Goal: Task Accomplishment & Management: Manage account settings

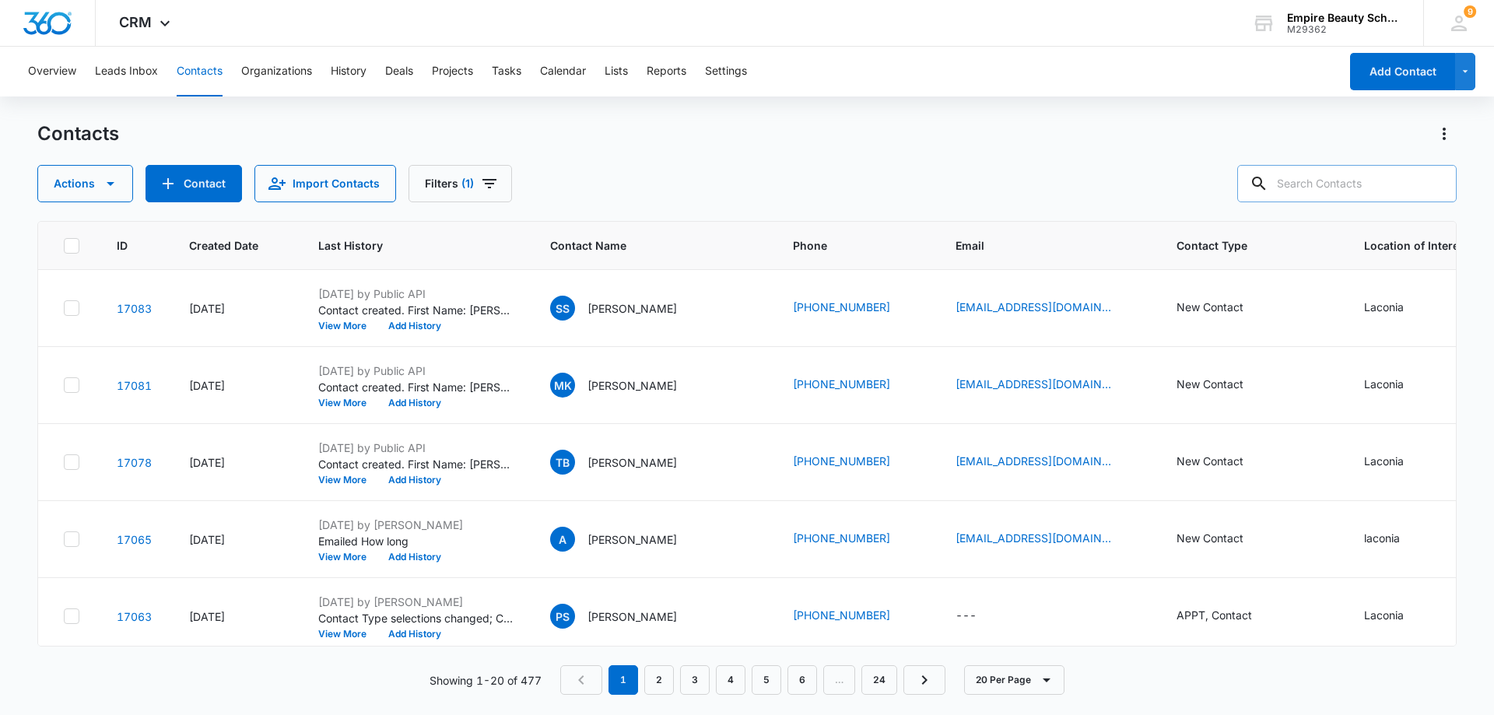
click at [1347, 177] on input "text" at bounding box center [1346, 183] width 219 height 37
type input "pam"
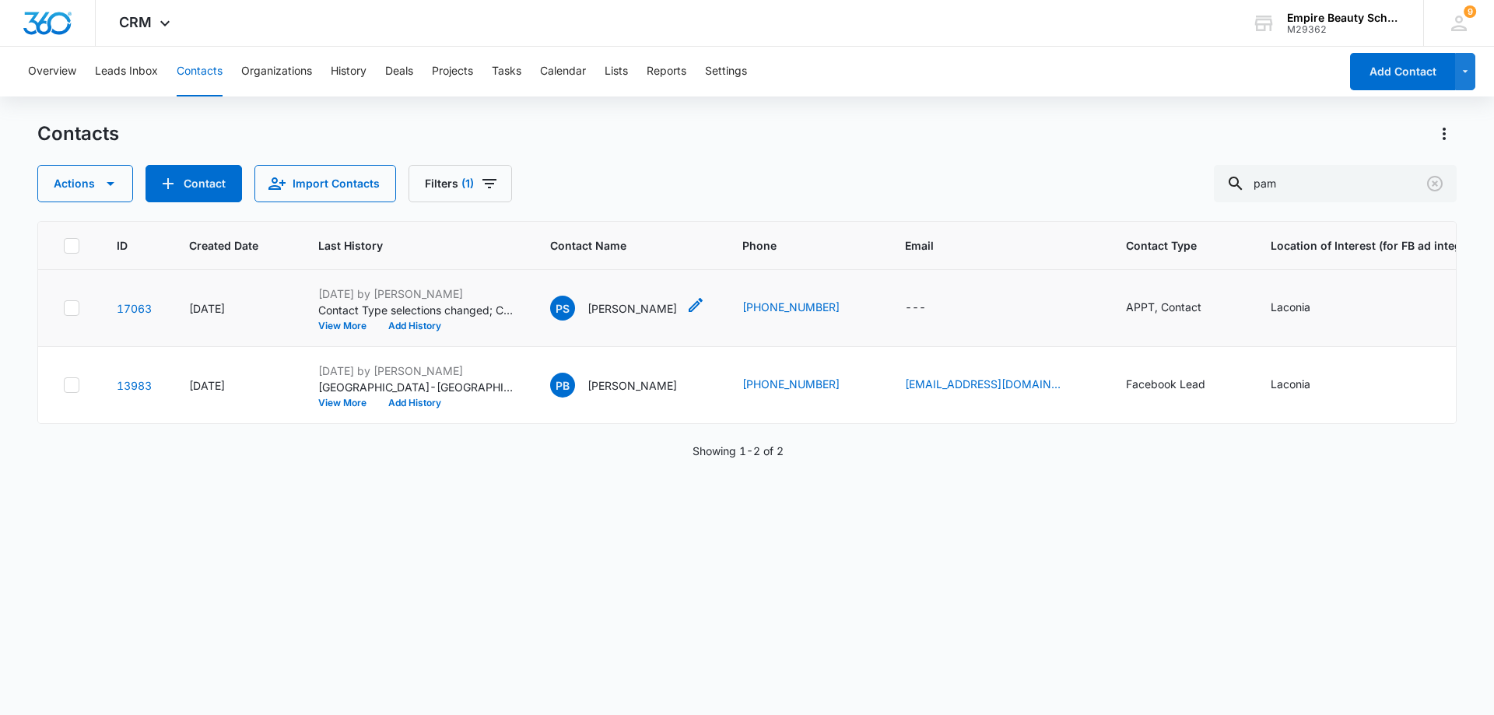
click at [634, 307] on p "[PERSON_NAME]" at bounding box center [633, 308] width 90 height 16
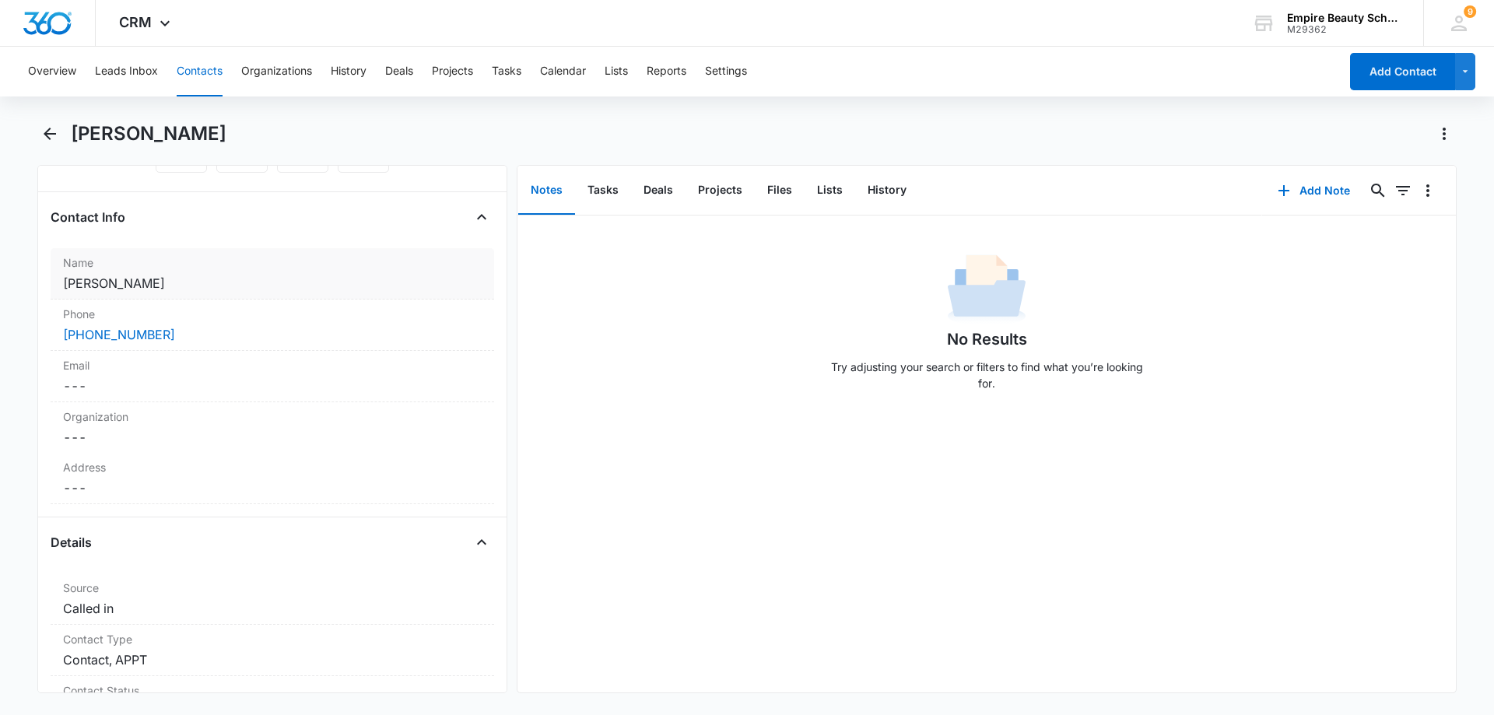
scroll to position [233, 0]
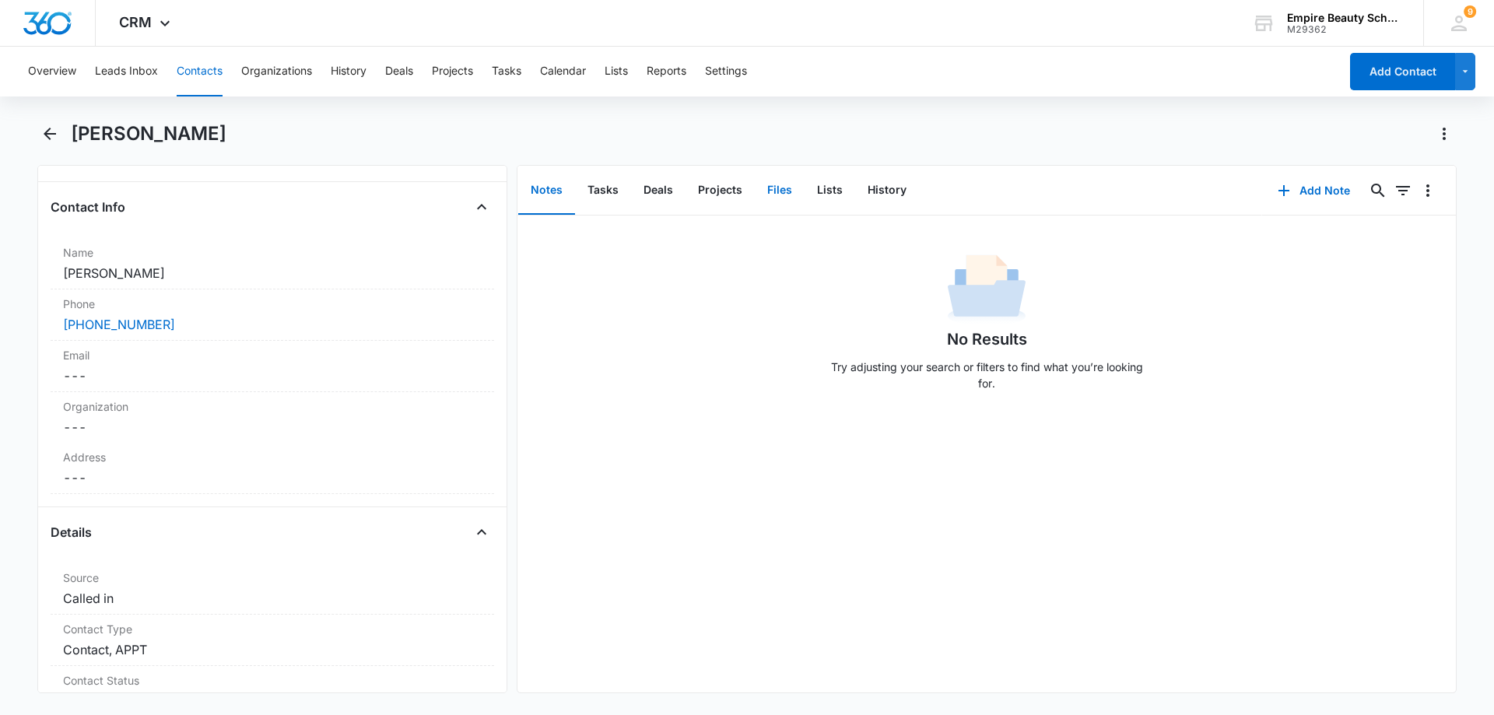
click at [778, 188] on button "Files" at bounding box center [780, 191] width 50 height 48
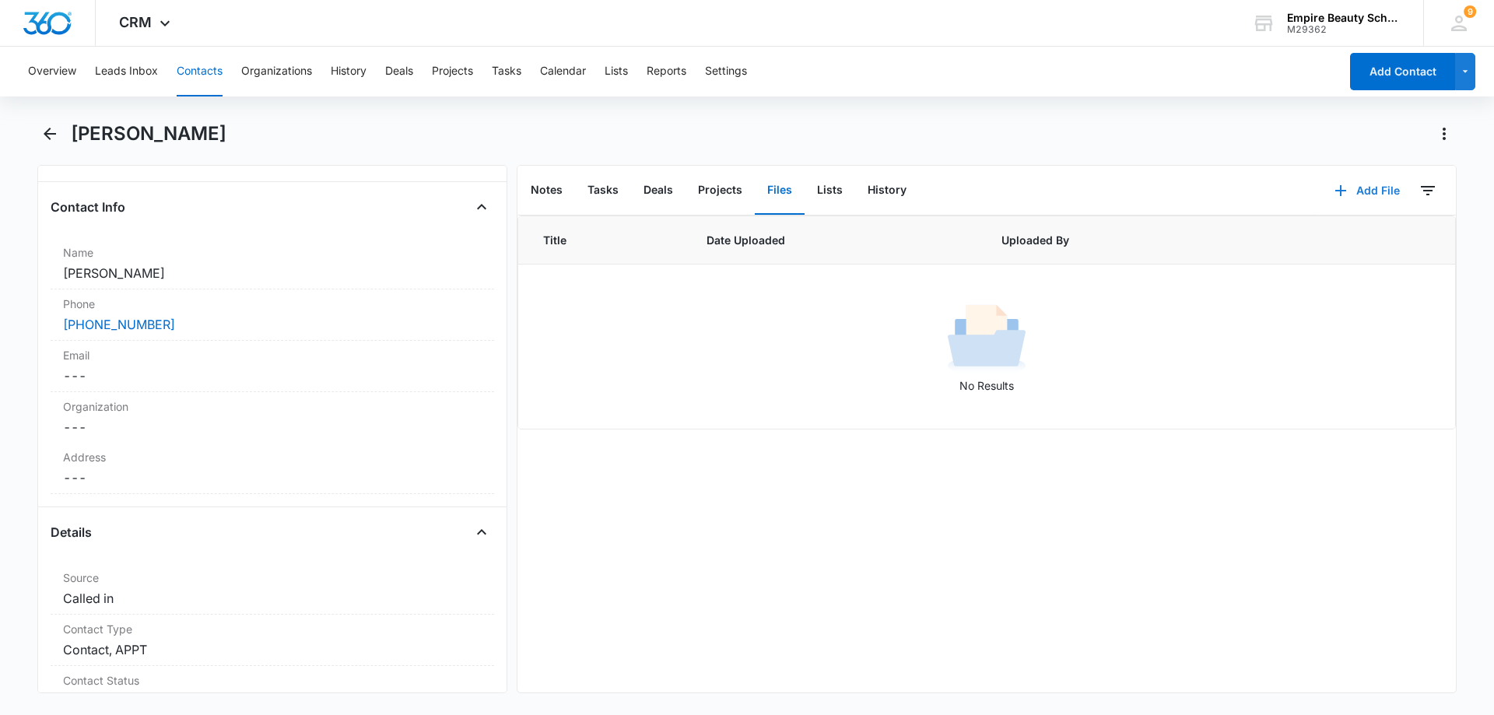
click at [1381, 194] on button "Add File" at bounding box center [1367, 190] width 97 height 37
click at [1343, 236] on div "Upload Files" at bounding box center [1346, 240] width 62 height 11
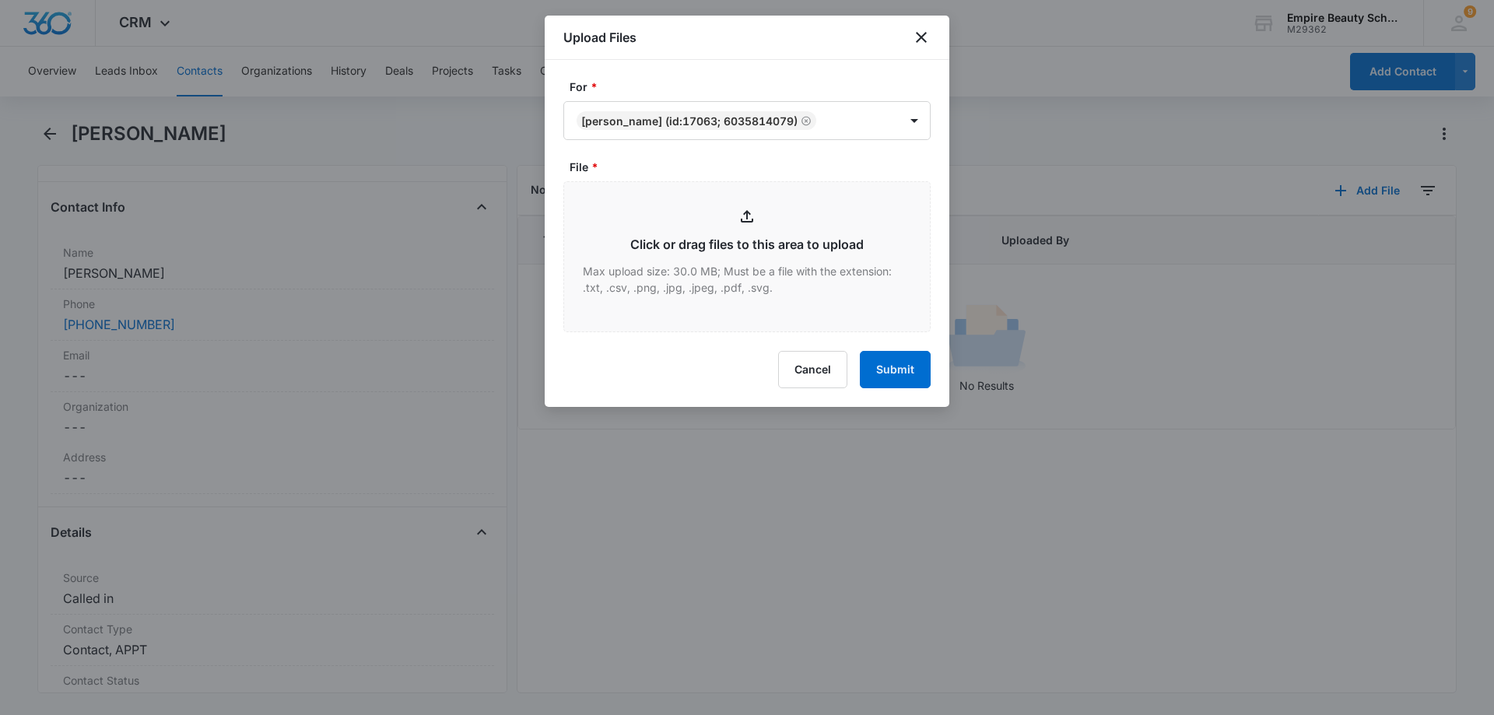
type input "C:\fakepath\[PERSON_NAME] Jan EST 750.pdf"
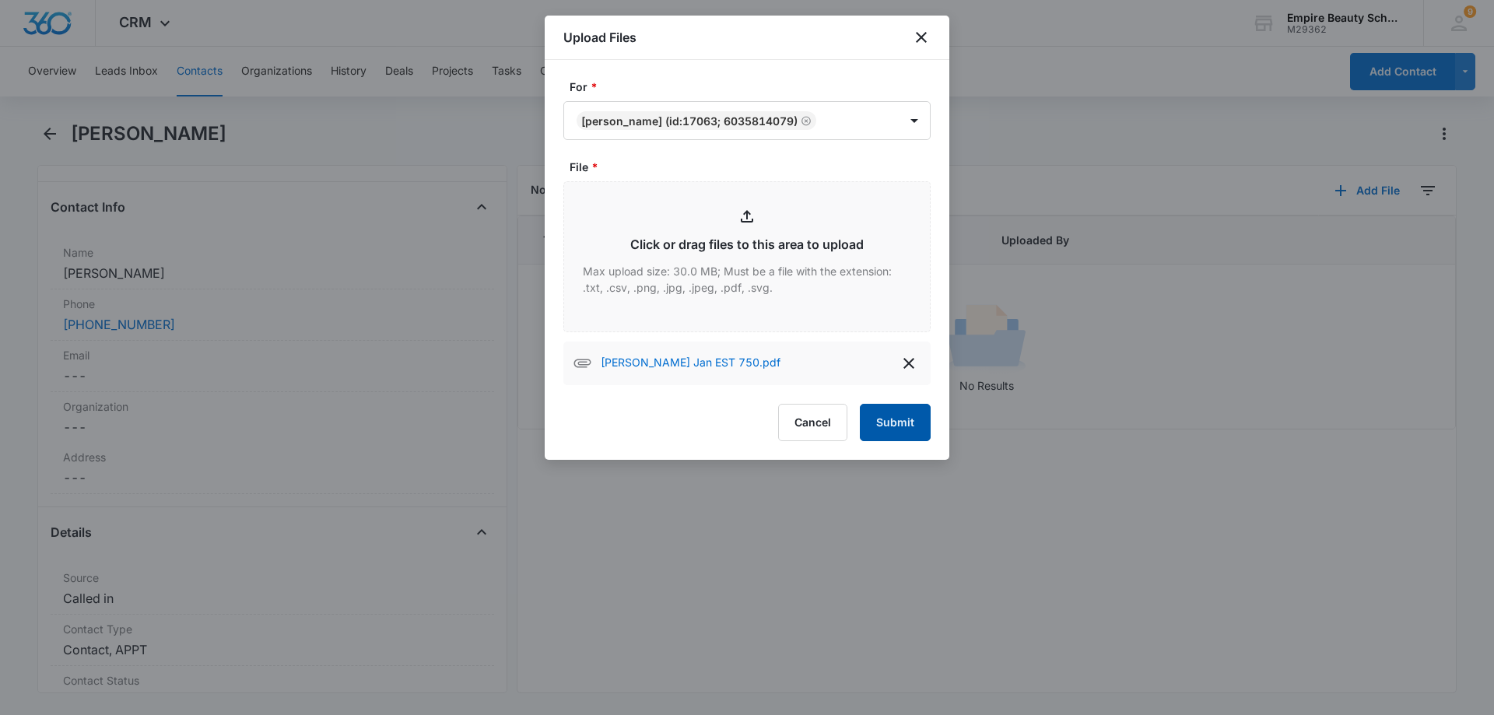
click at [903, 423] on button "Submit" at bounding box center [895, 422] width 71 height 37
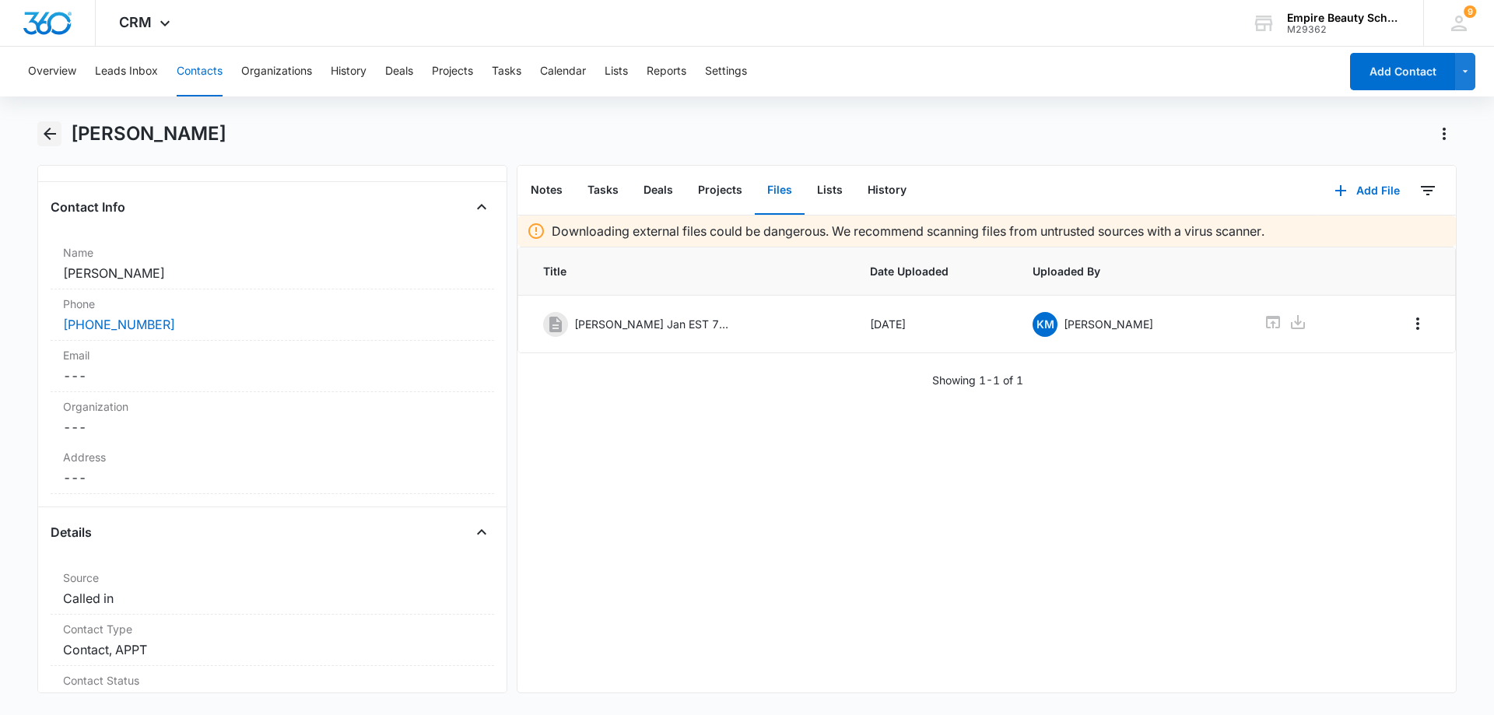
click at [48, 128] on icon "Back" at bounding box center [49, 134] width 19 height 19
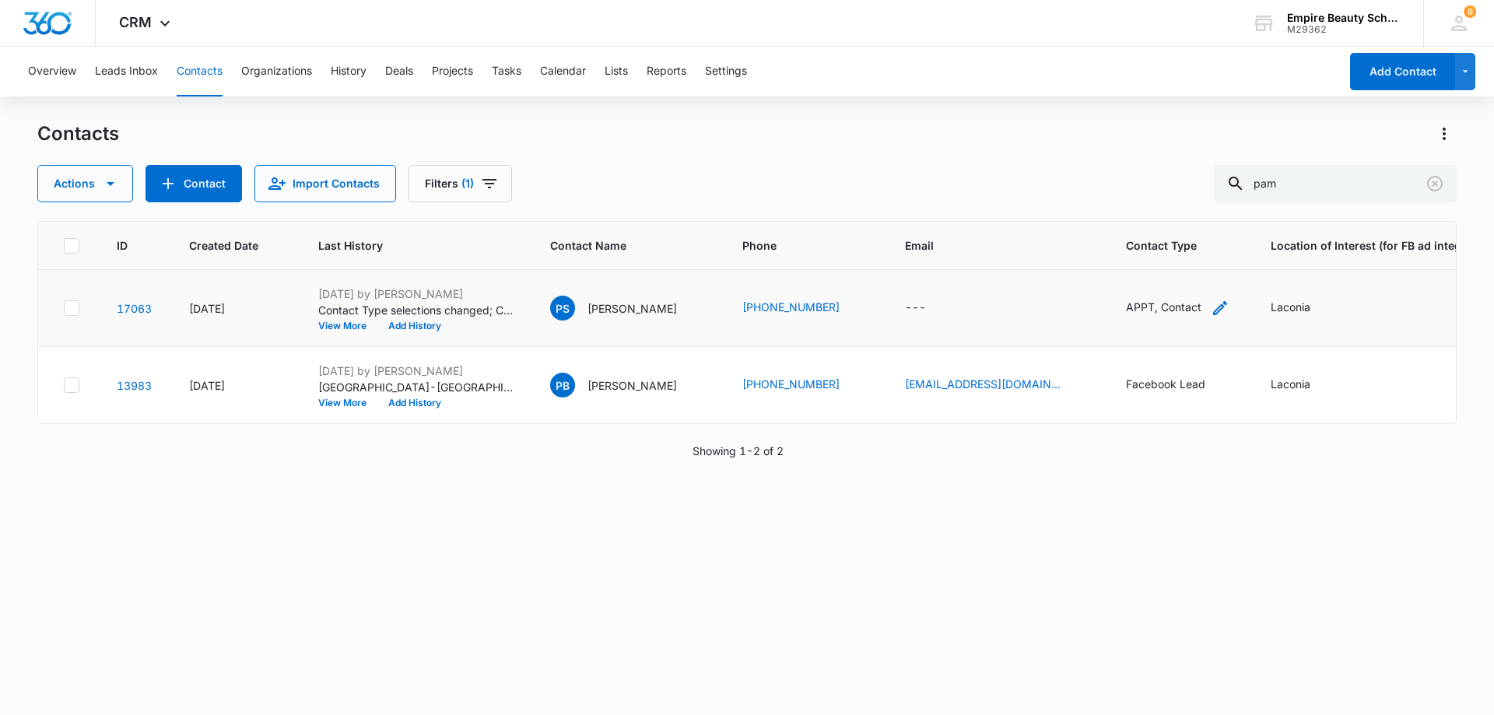
click at [1215, 308] on icon "Contact Type - APPT, Contact - Select to Edit Field" at bounding box center [1220, 308] width 14 height 14
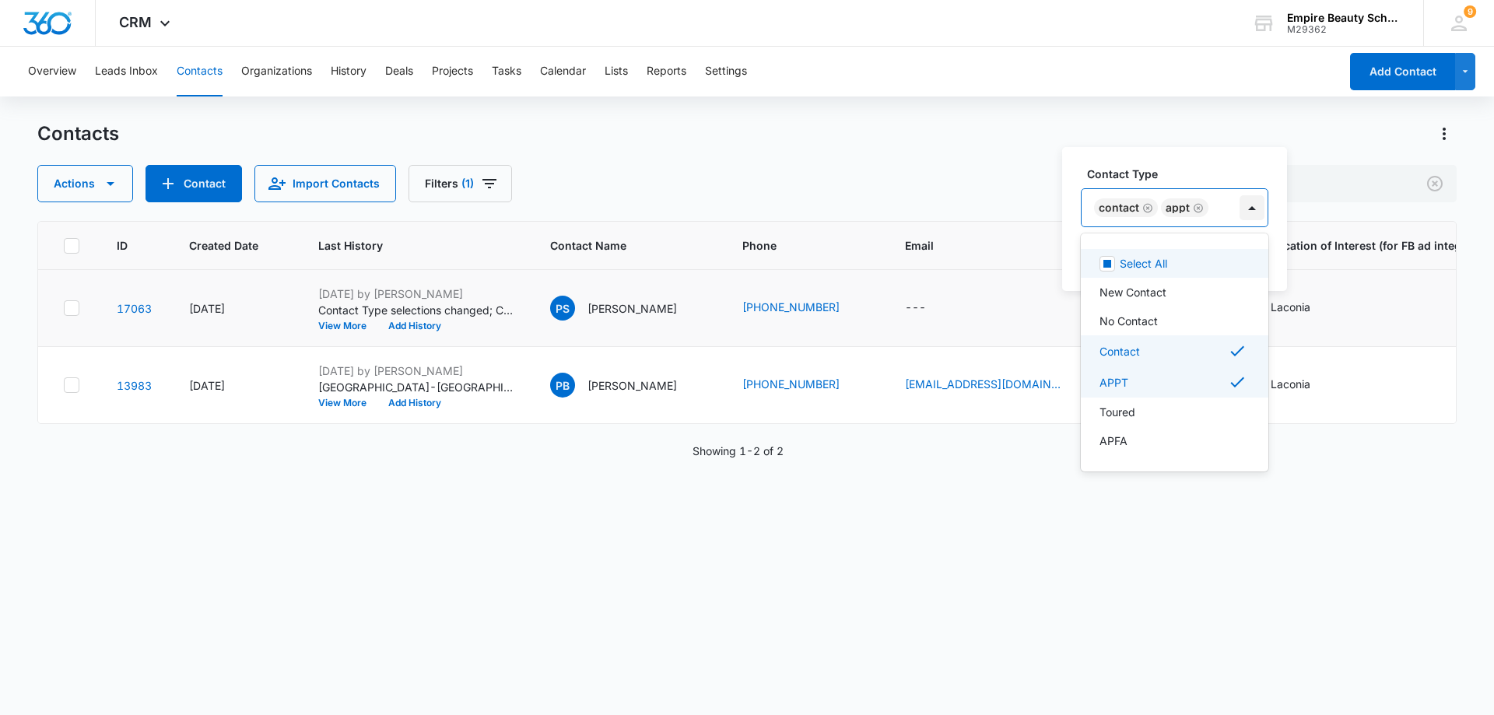
click at [1255, 206] on div at bounding box center [1252, 207] width 25 height 25
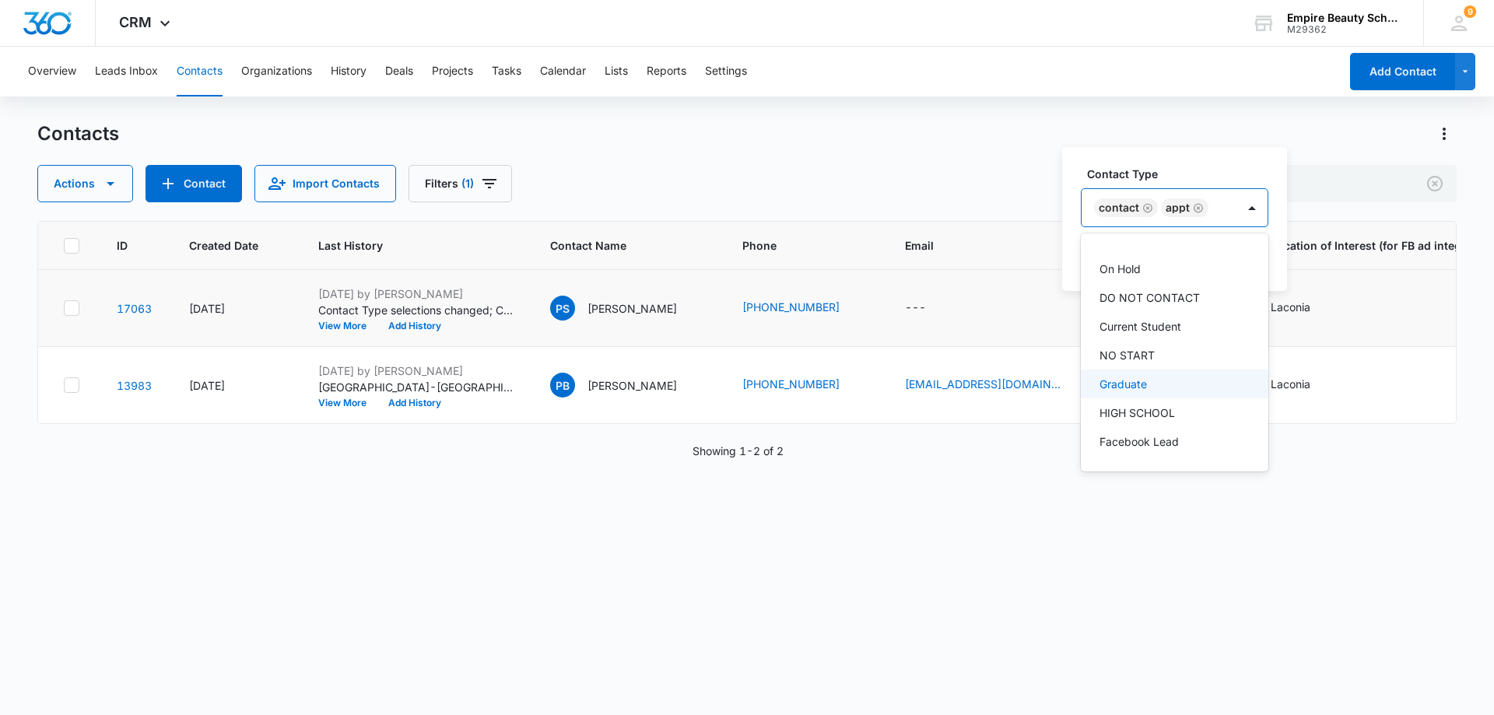
scroll to position [103, 0]
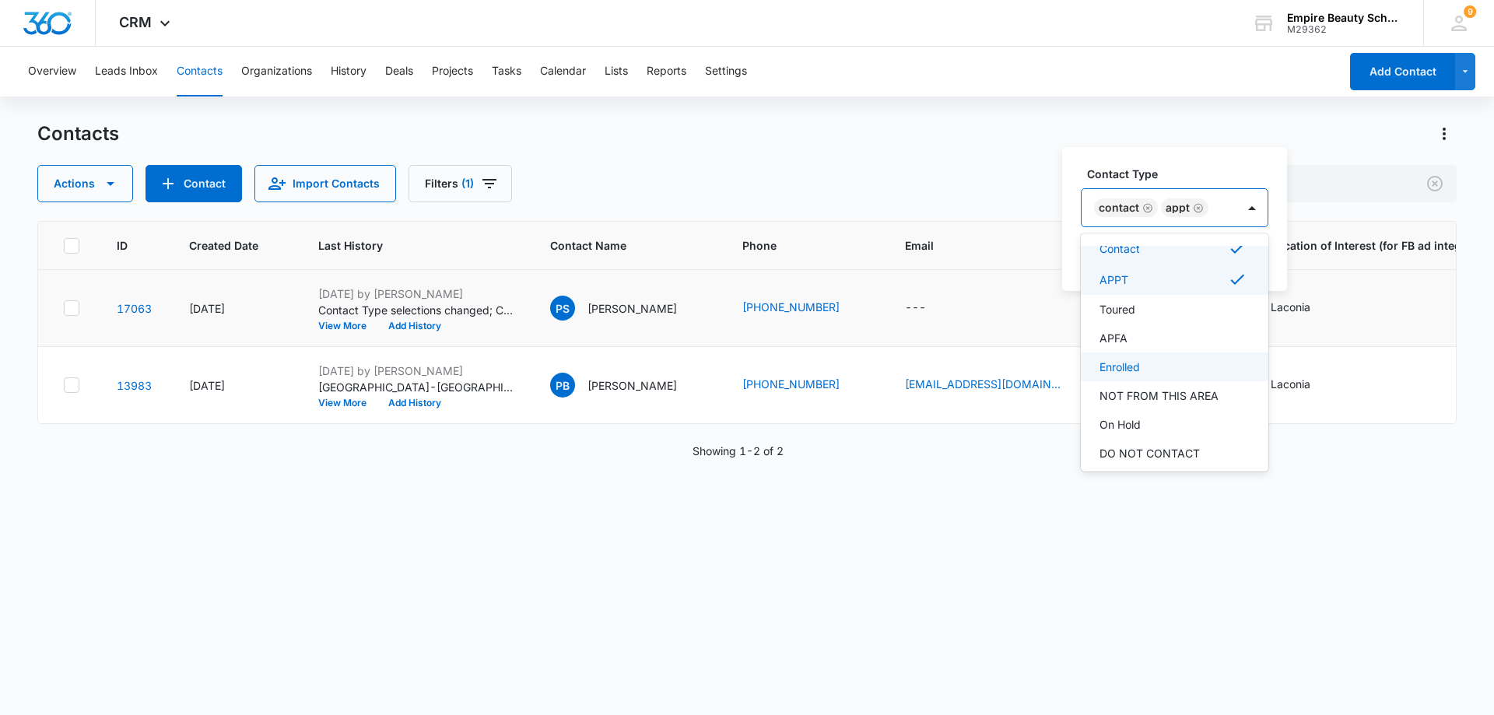
click at [1150, 374] on div "Enrolled" at bounding box center [1173, 367] width 147 height 16
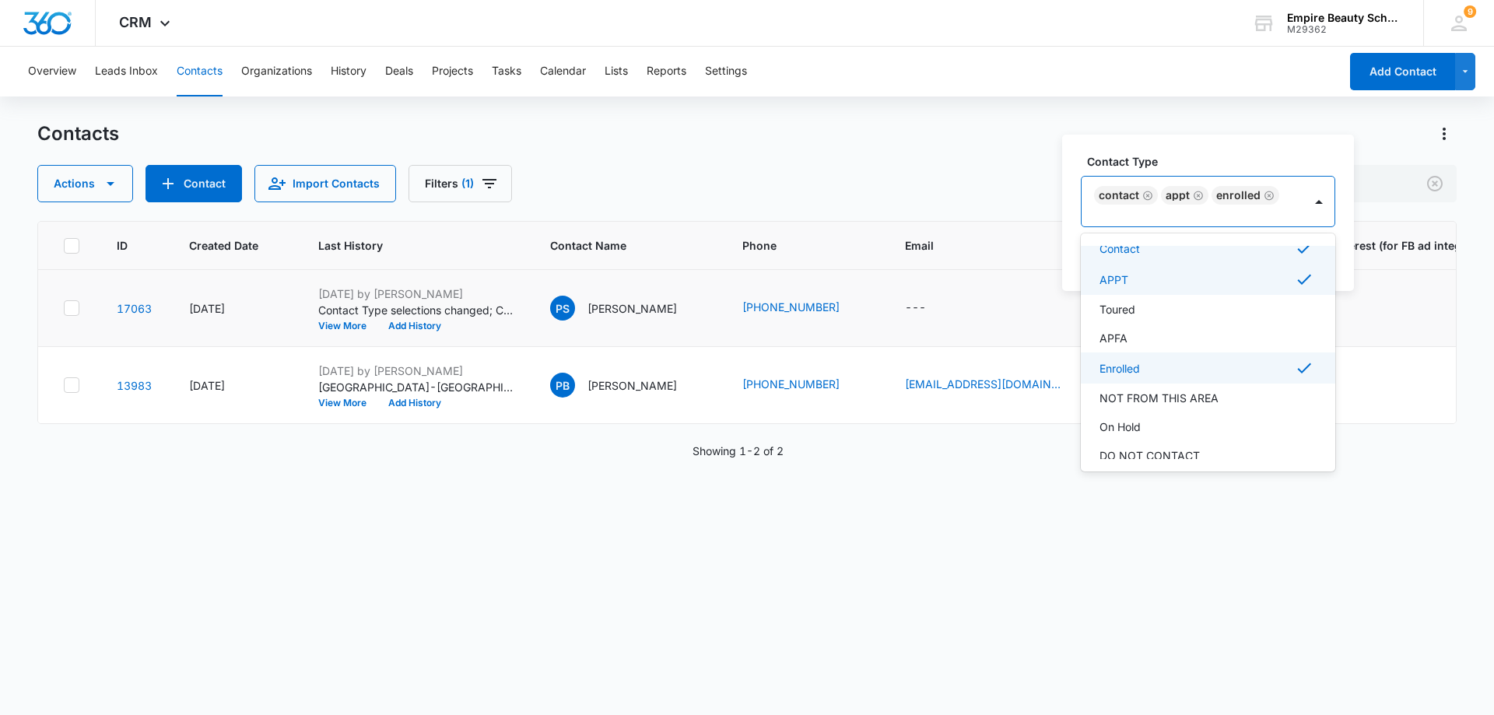
click at [1144, 194] on icon "Remove Contact" at bounding box center [1147, 195] width 9 height 9
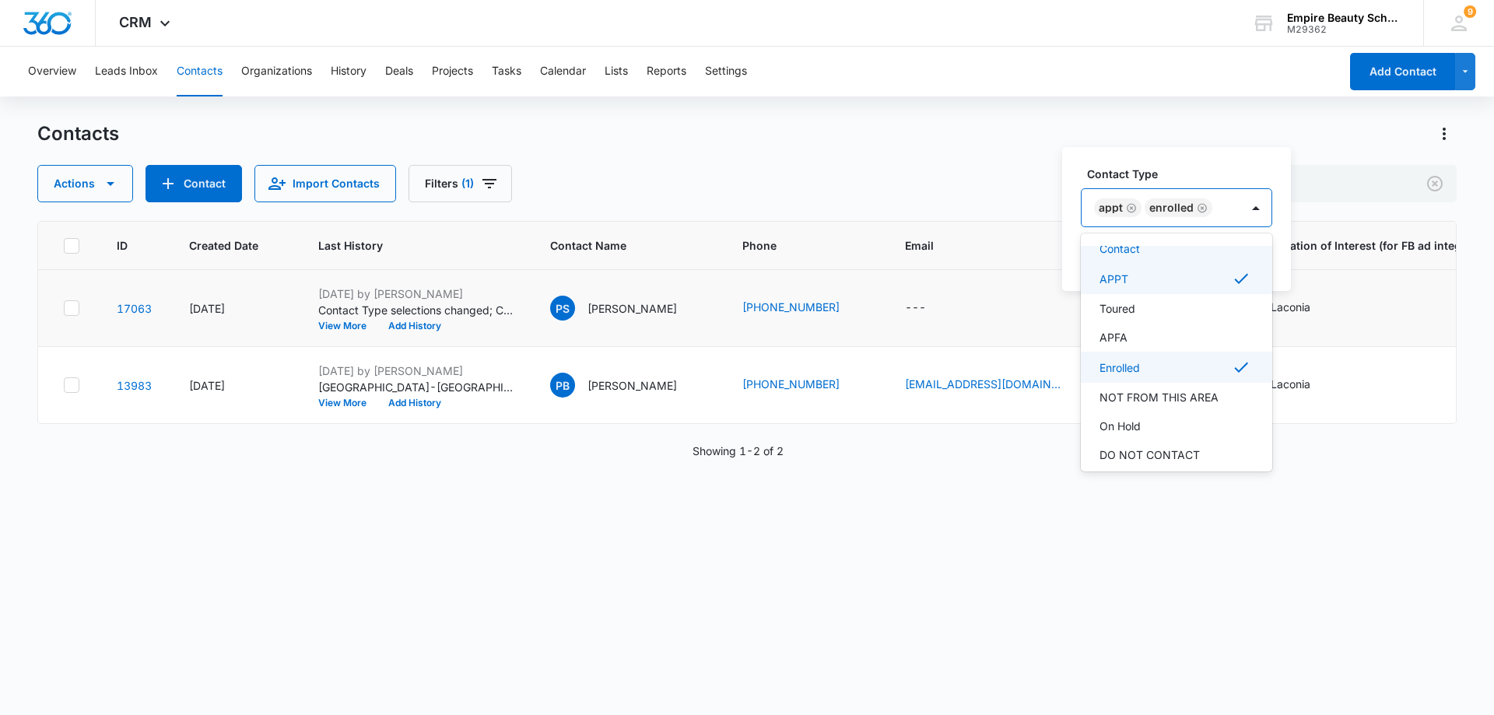
click at [1131, 209] on icon "Remove APPT" at bounding box center [1131, 208] width 11 height 12
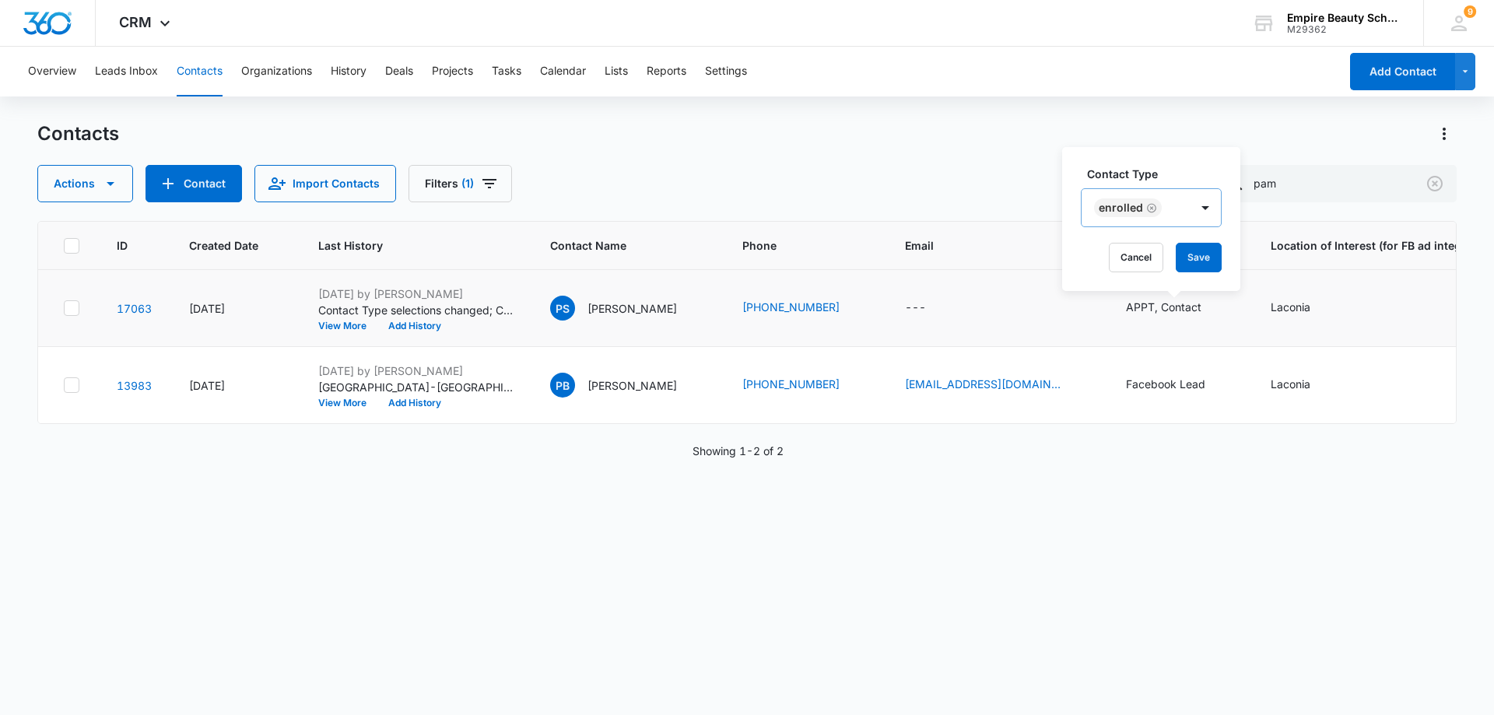
click at [1176, 167] on label "Contact Type" at bounding box center [1157, 174] width 141 height 16
click at [1193, 263] on button "Save" at bounding box center [1199, 258] width 46 height 30
click at [938, 307] on icon "Email - - Select to Edit Field" at bounding box center [945, 308] width 19 height 19
click at [886, 206] on input "Email" at bounding box center [934, 208] width 196 height 37
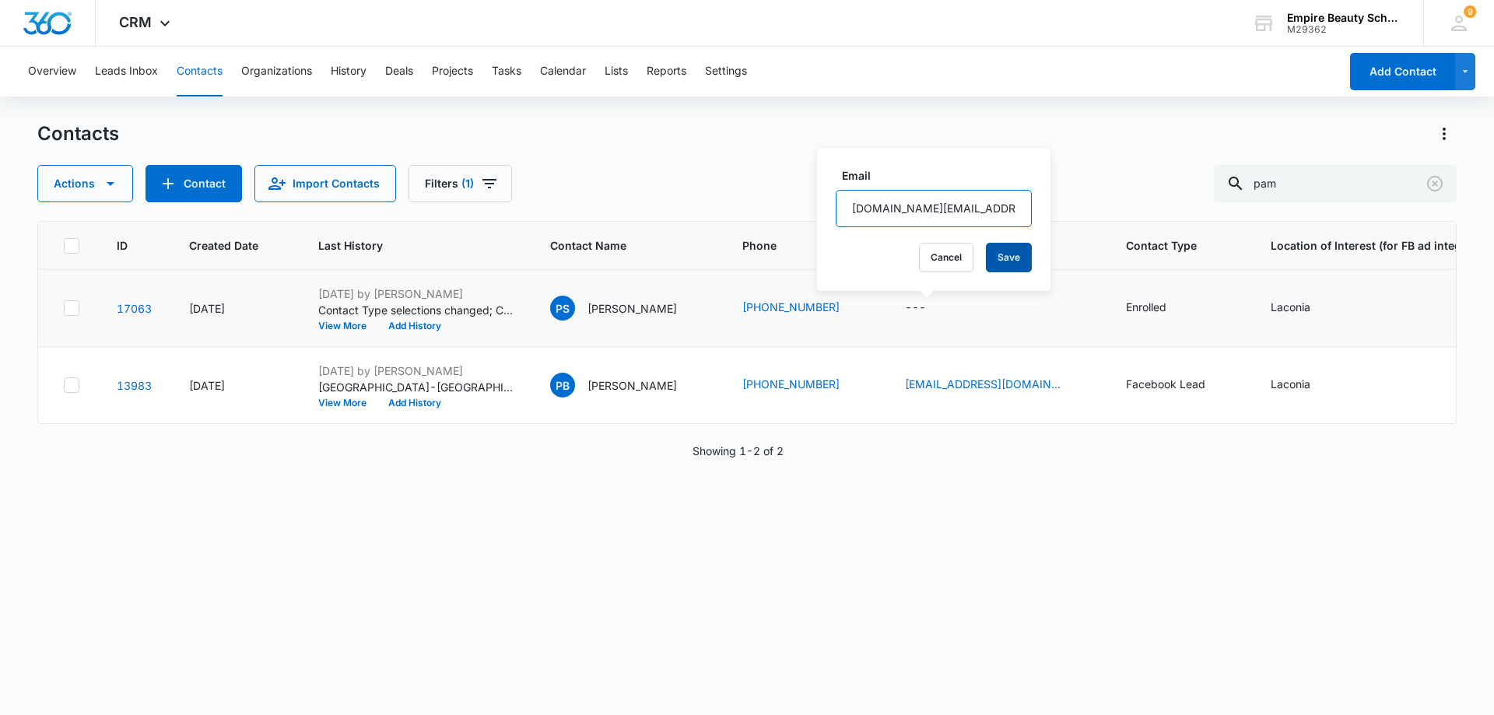
type input "[DOMAIN_NAME][EMAIL_ADDRESS][DOMAIN_NAME]"
click at [988, 260] on button "Save" at bounding box center [1009, 258] width 46 height 30
click at [413, 324] on button "Add History" at bounding box center [414, 325] width 75 height 9
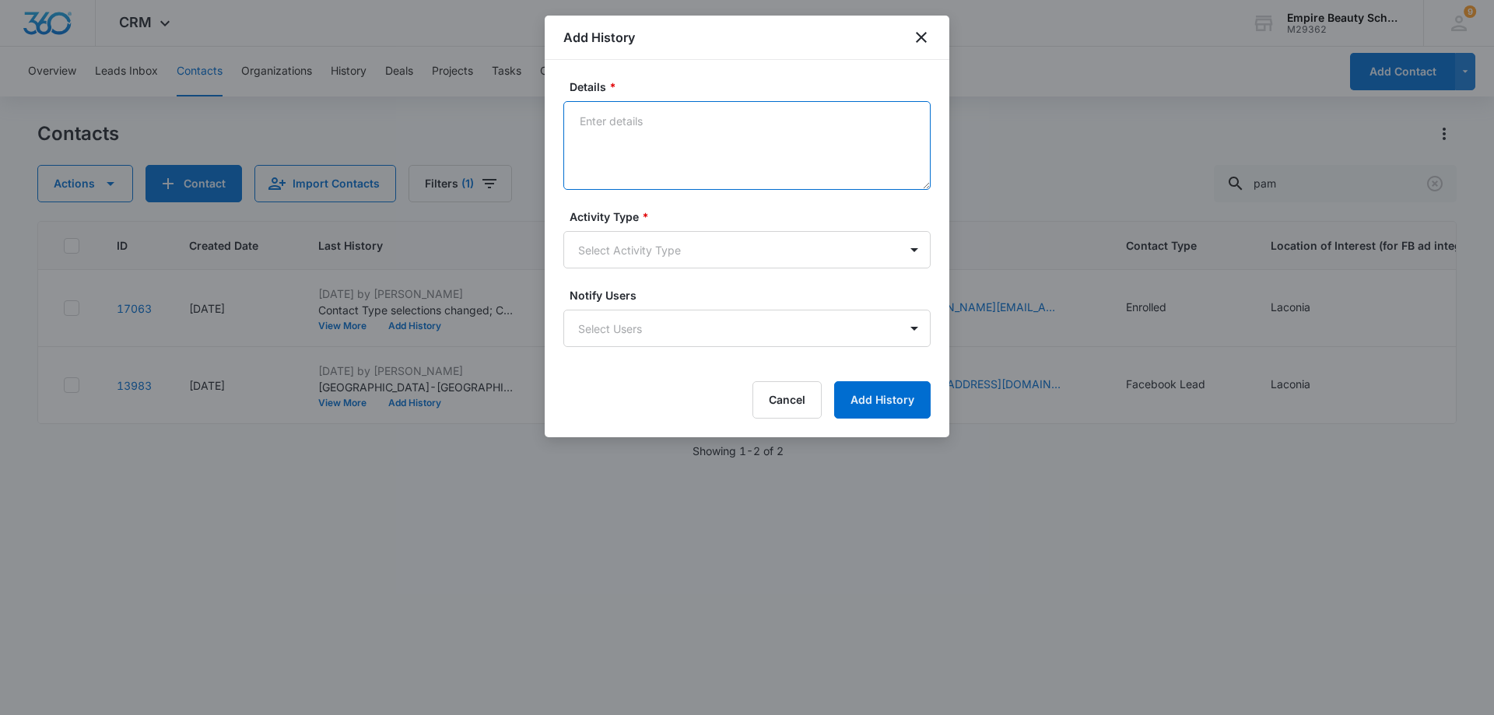
click at [637, 122] on textarea "Details *" at bounding box center [746, 145] width 367 height 89
type textarea "Enrolled Jan Est 750. FA booked for [DATE]1:00"
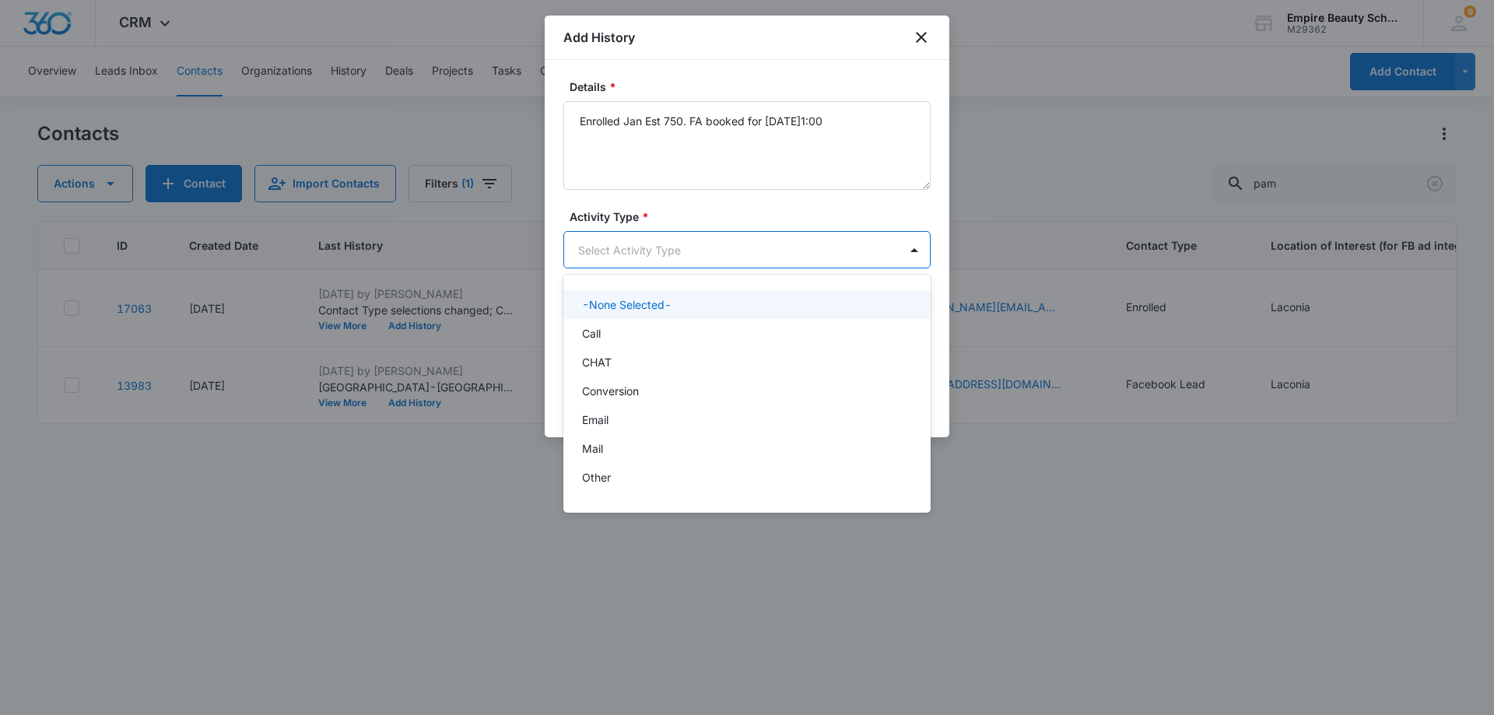
click at [855, 247] on body "CRM Apps Forms CRM Email Shop Payments POS Files Brand Settings AI Assistant Em…" at bounding box center [747, 357] width 1494 height 715
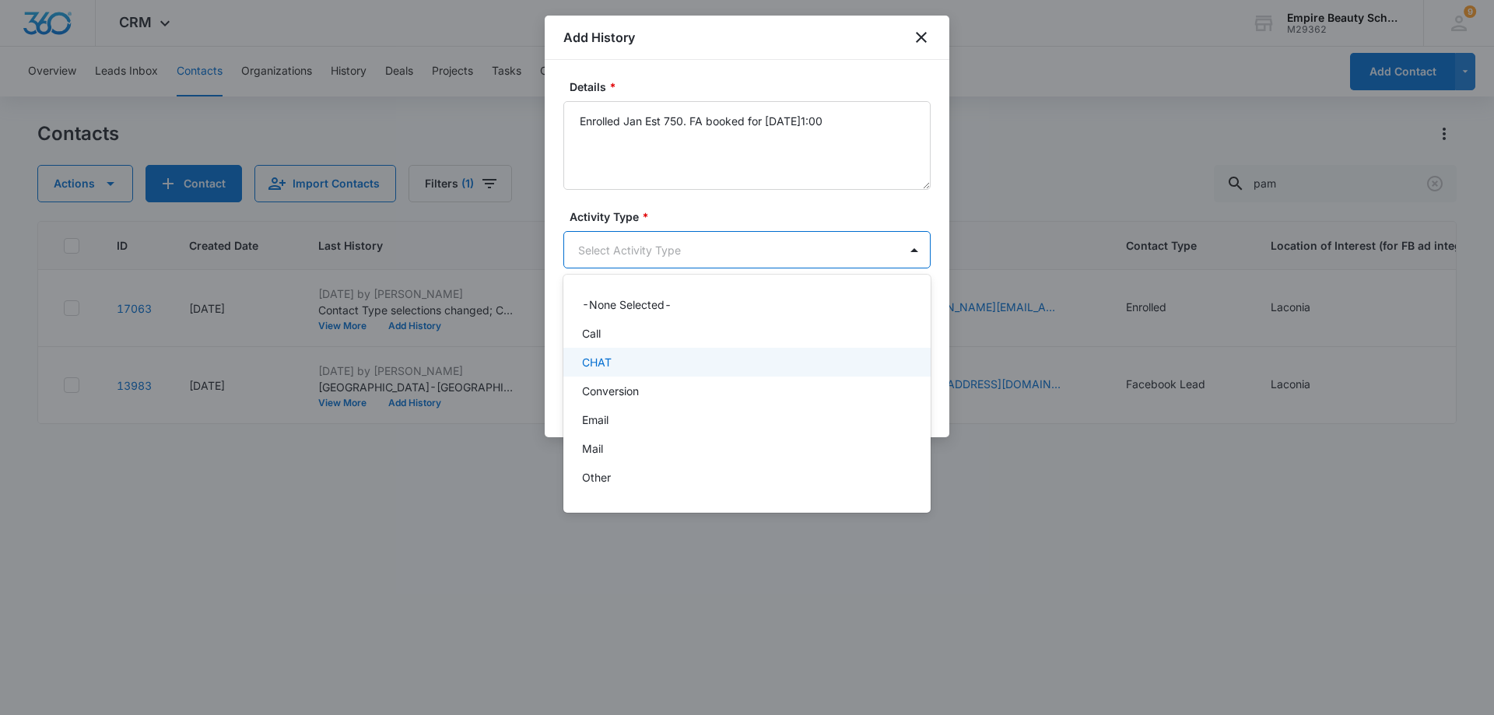
scroll to position [81, 0]
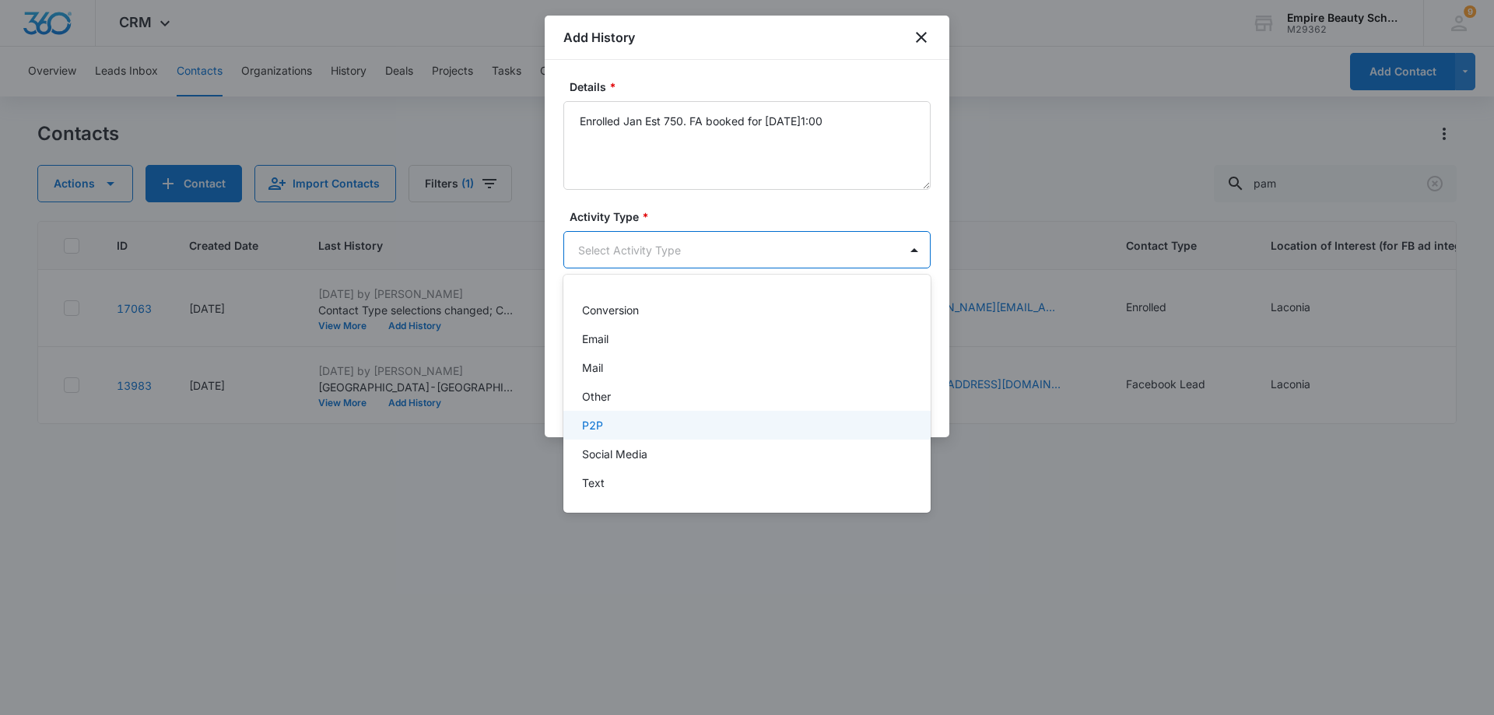
click at [602, 420] on p "P2P" at bounding box center [592, 425] width 21 height 16
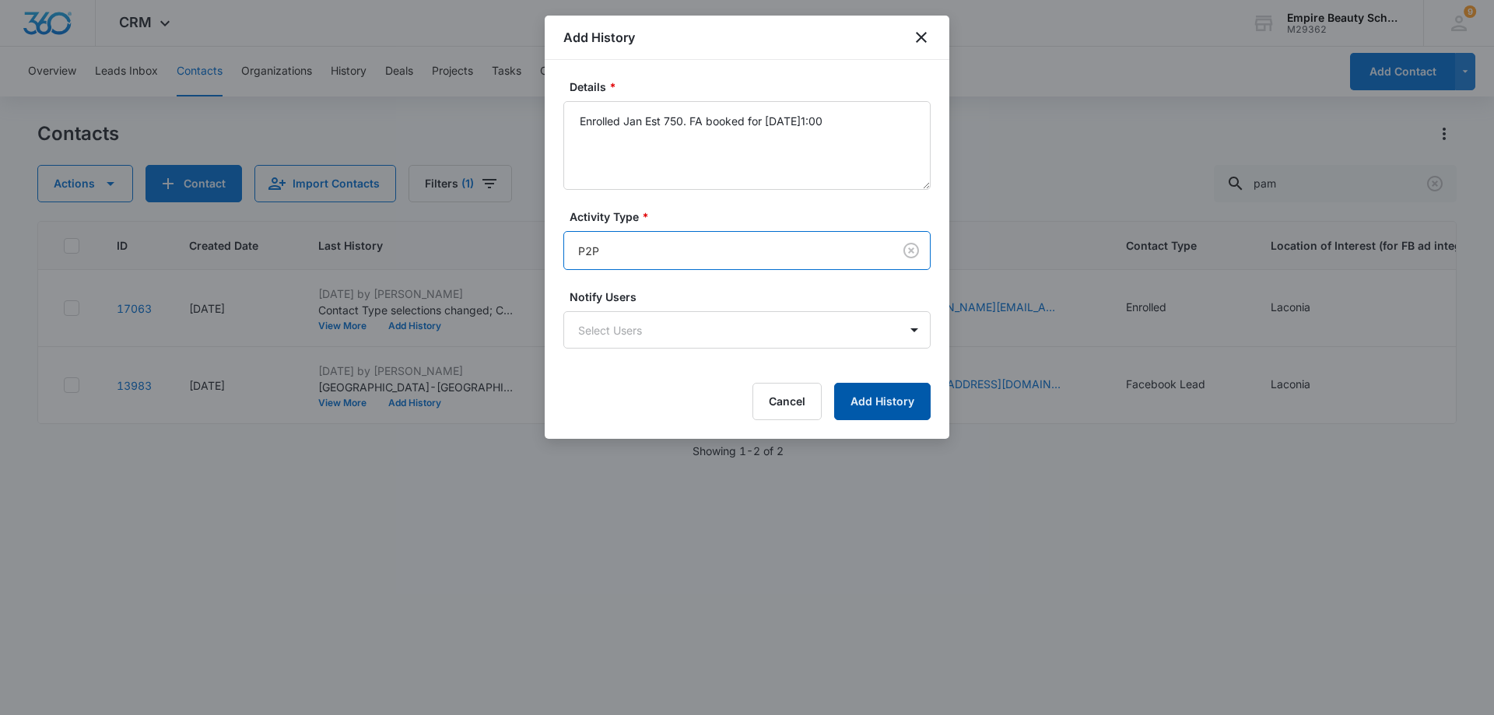
click at [864, 407] on button "Add History" at bounding box center [882, 401] width 97 height 37
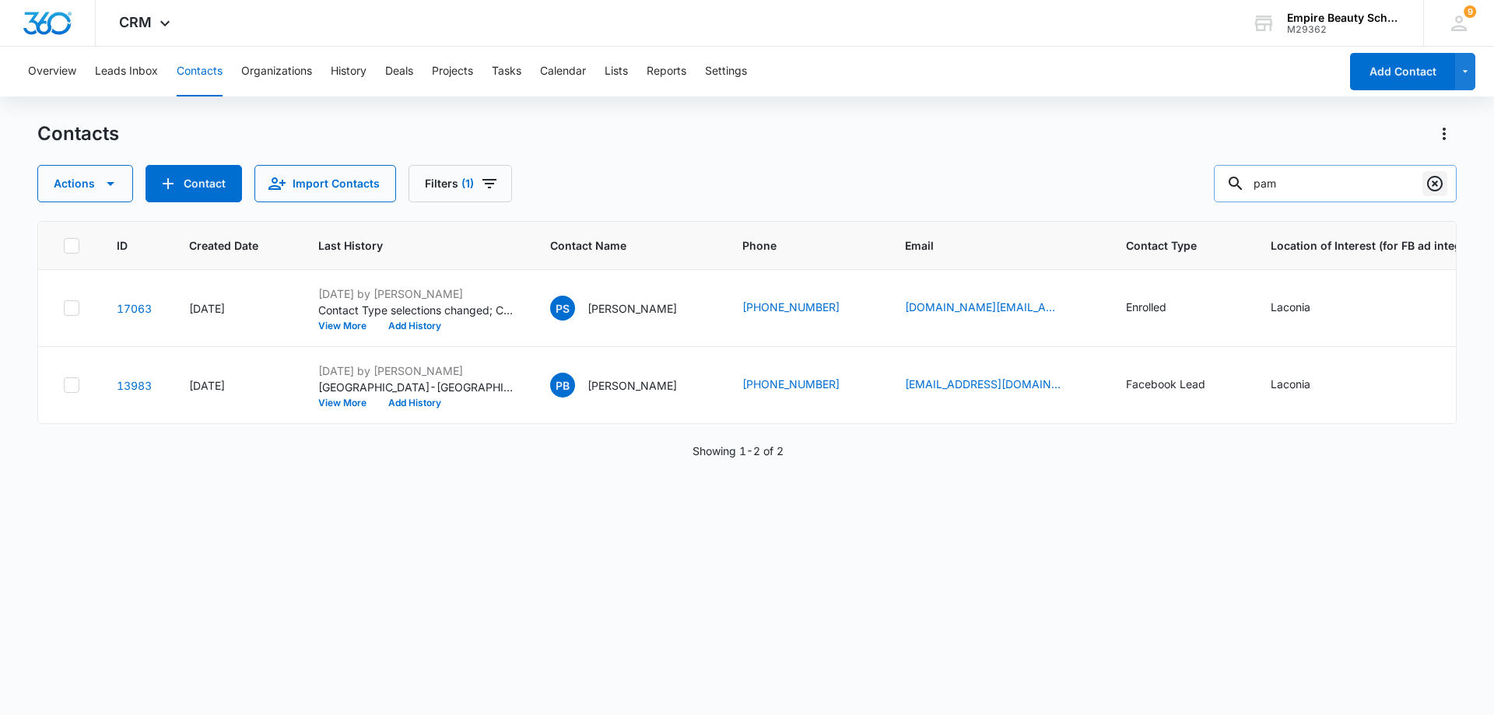
click at [1433, 182] on icon "Clear" at bounding box center [1435, 184] width 16 height 16
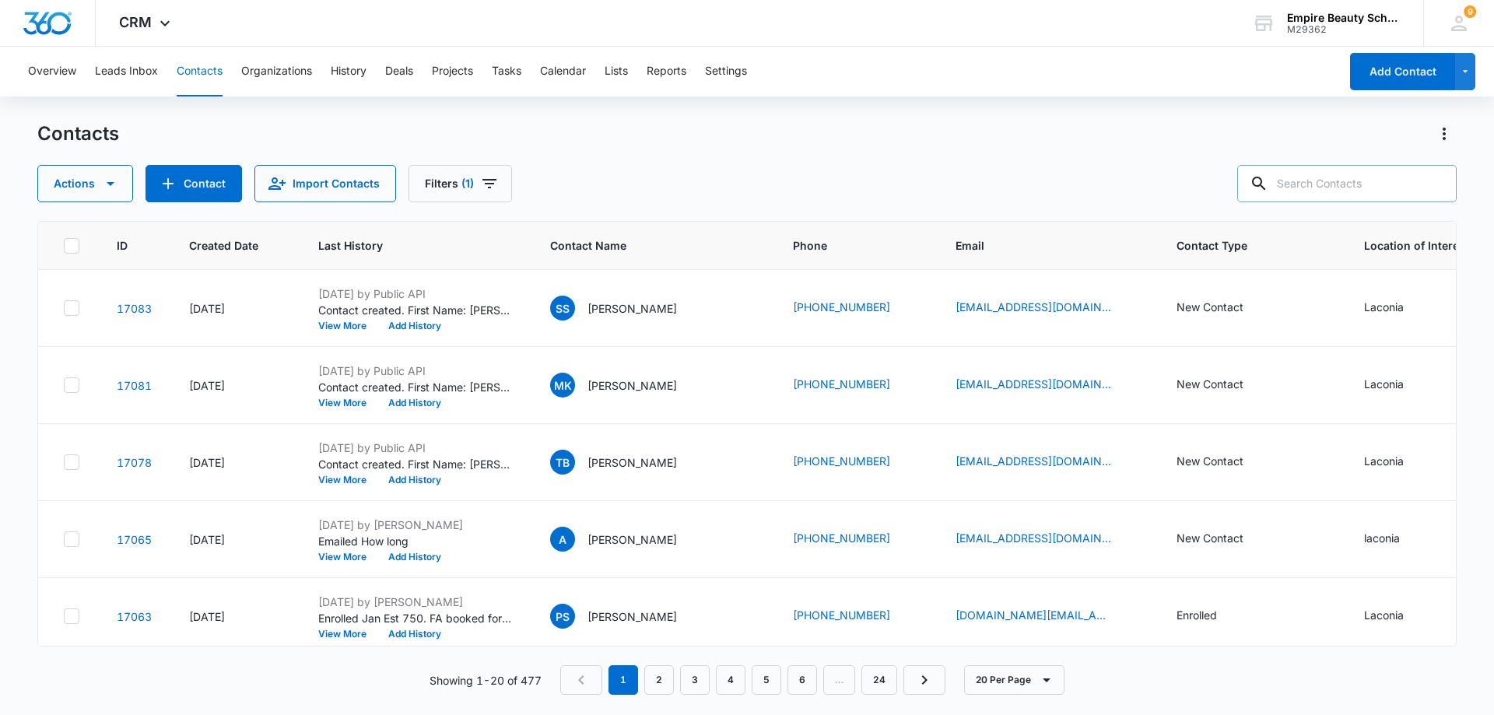
click at [1346, 184] on input "text" at bounding box center [1346, 183] width 219 height 37
type input "1599"
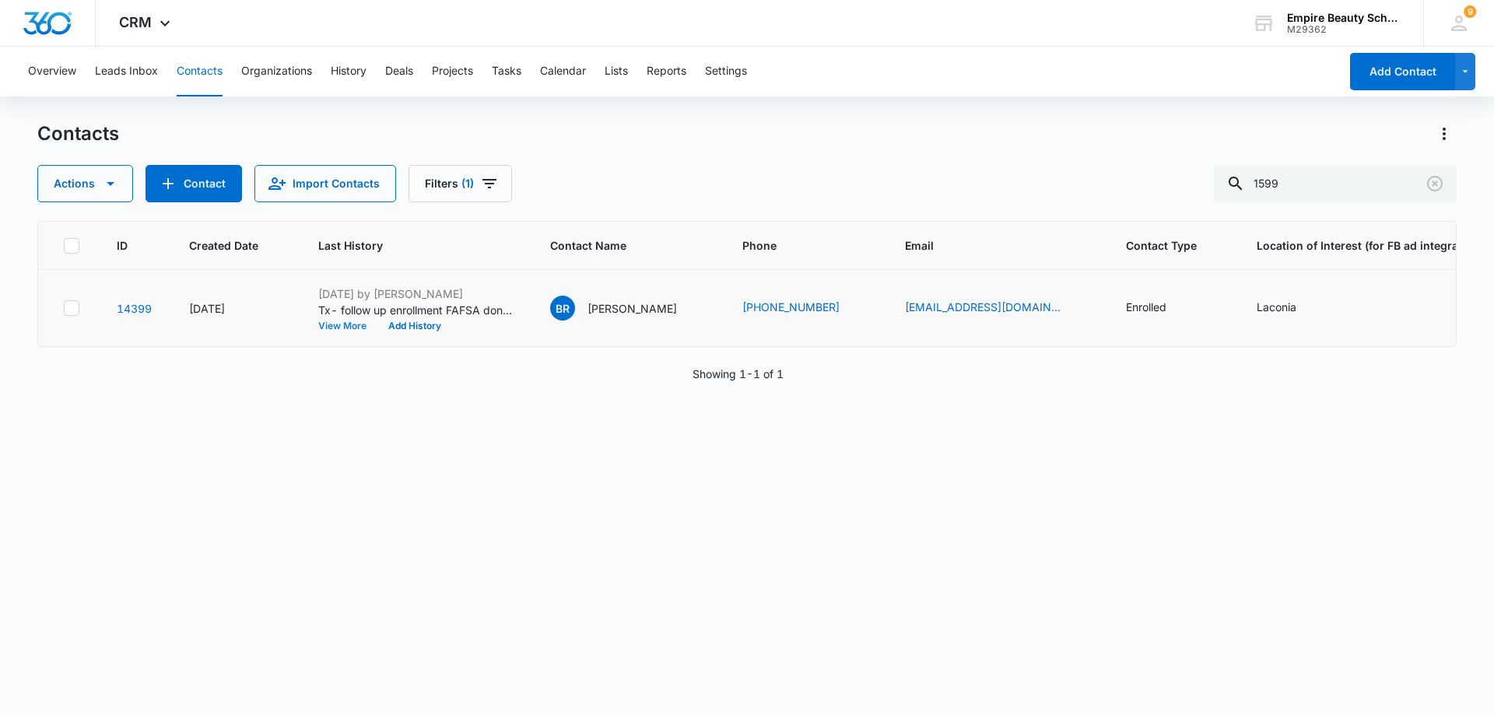
click at [336, 325] on button "View More" at bounding box center [347, 325] width 59 height 9
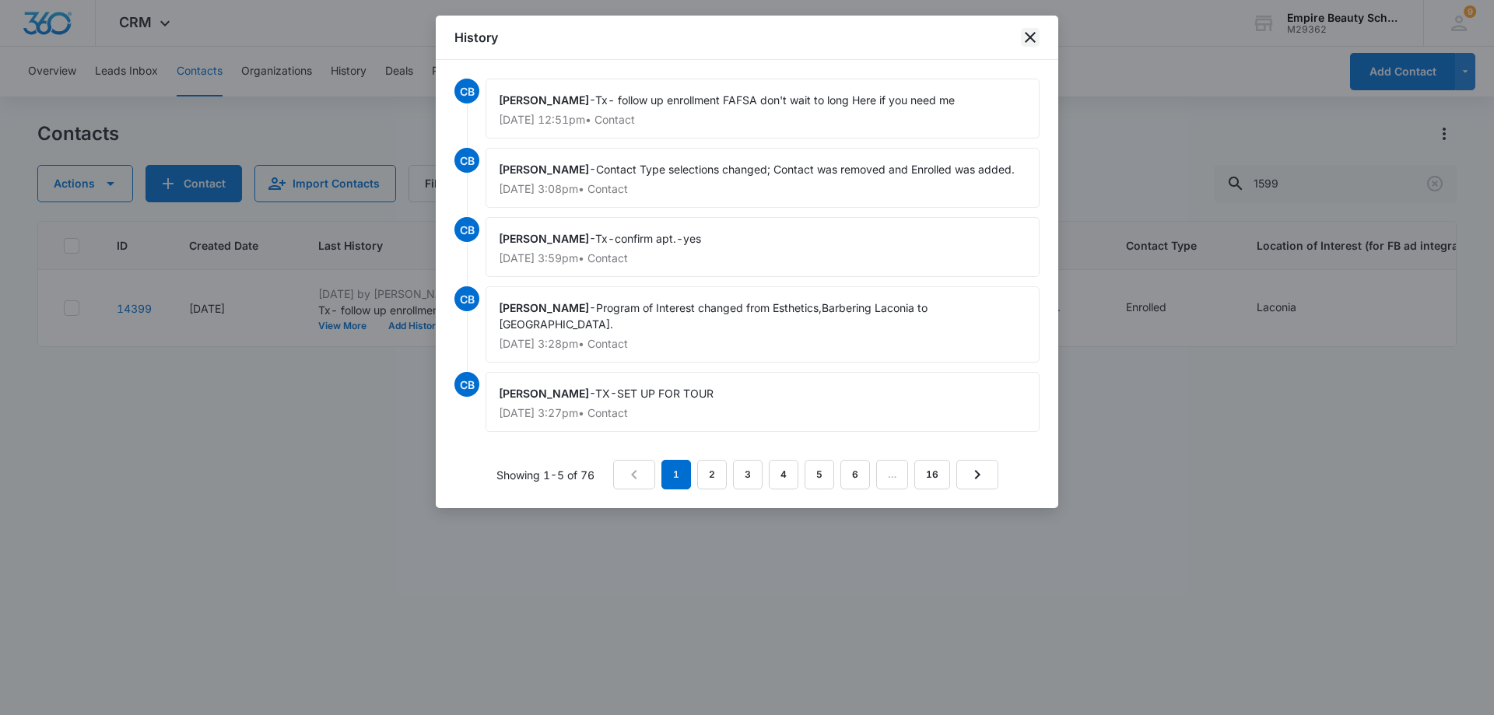
click at [1034, 40] on icon "close" at bounding box center [1030, 37] width 11 height 11
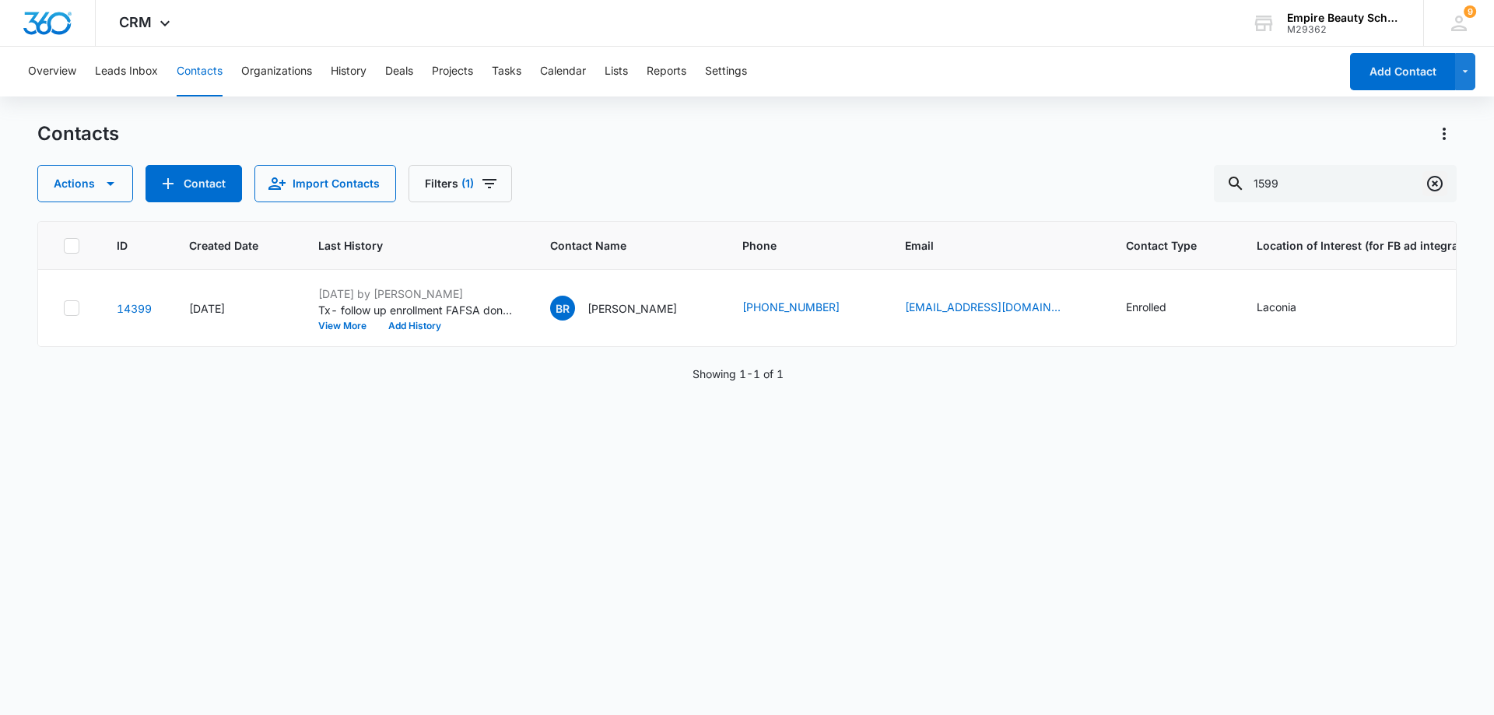
click at [1436, 185] on icon "Clear" at bounding box center [1435, 184] width 16 height 16
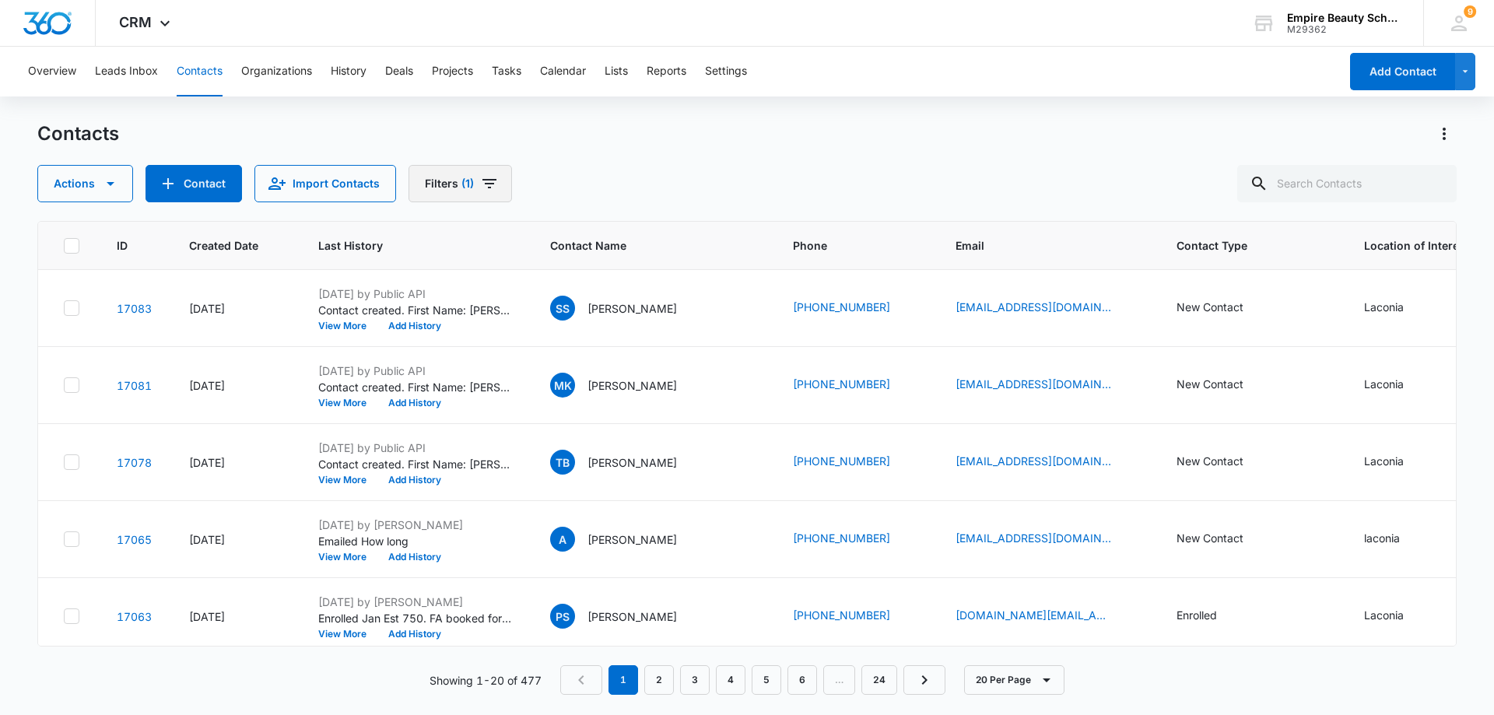
click at [490, 179] on icon "Filters" at bounding box center [490, 183] width 14 height 9
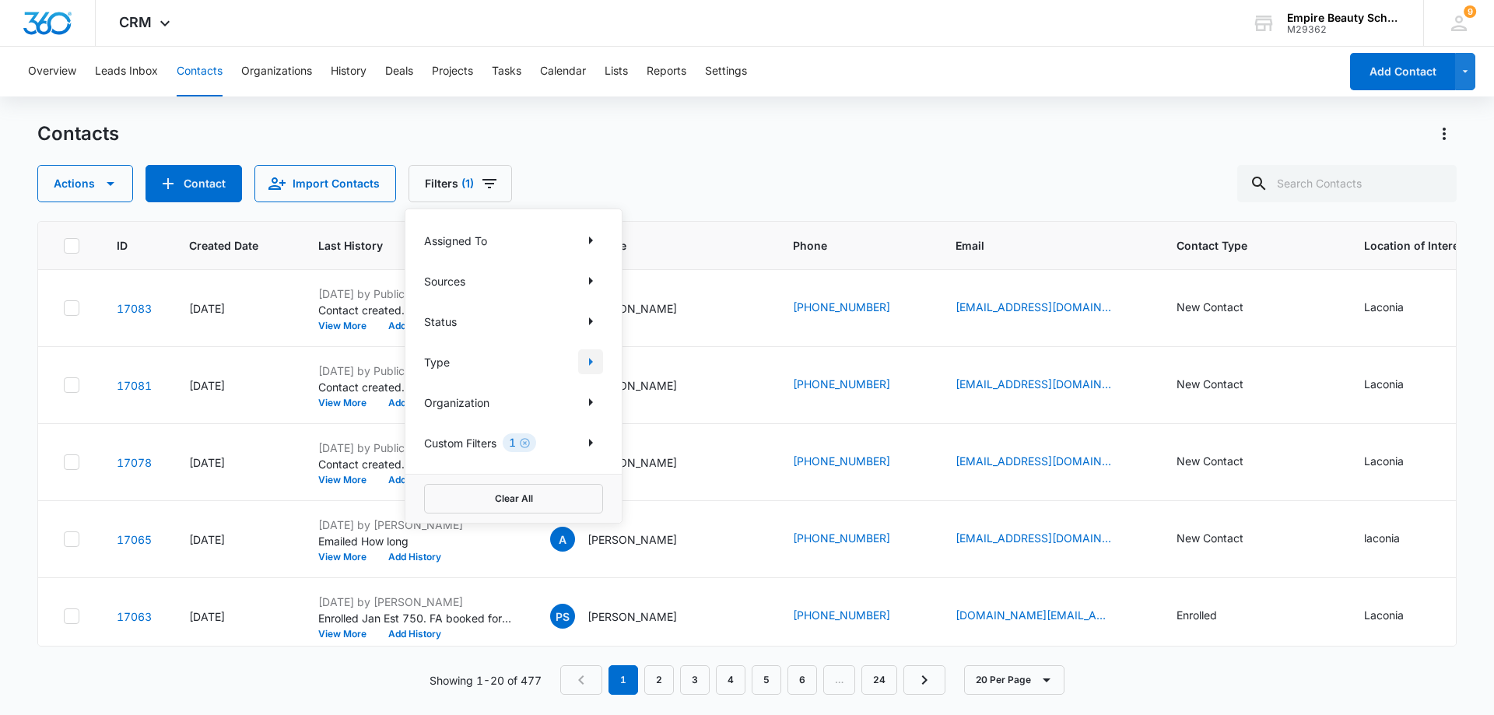
click at [594, 362] on icon "Show Type filters" at bounding box center [590, 362] width 19 height 19
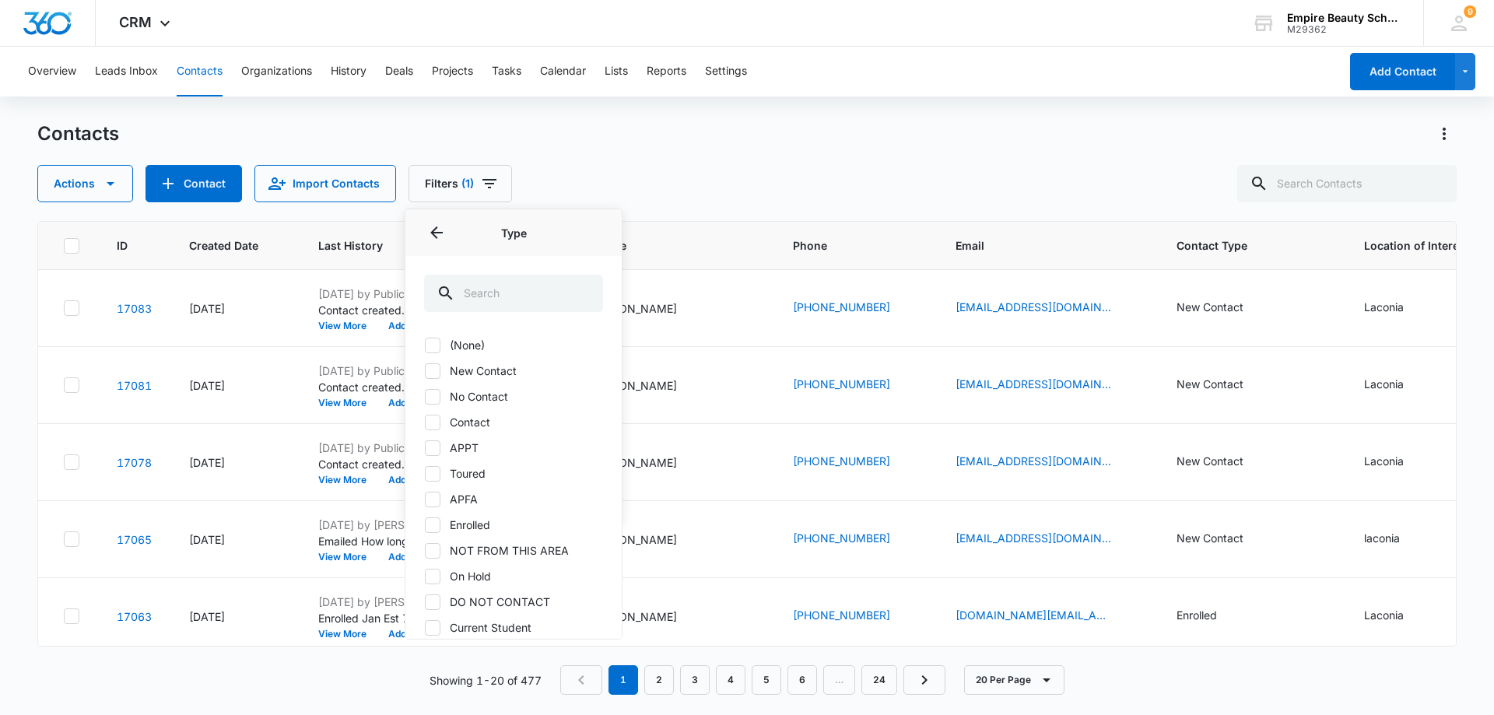
click at [430, 520] on icon at bounding box center [433, 525] width 14 height 14
click at [425, 525] on input "Enrolled" at bounding box center [424, 525] width 1 height 1
checkbox input "true"
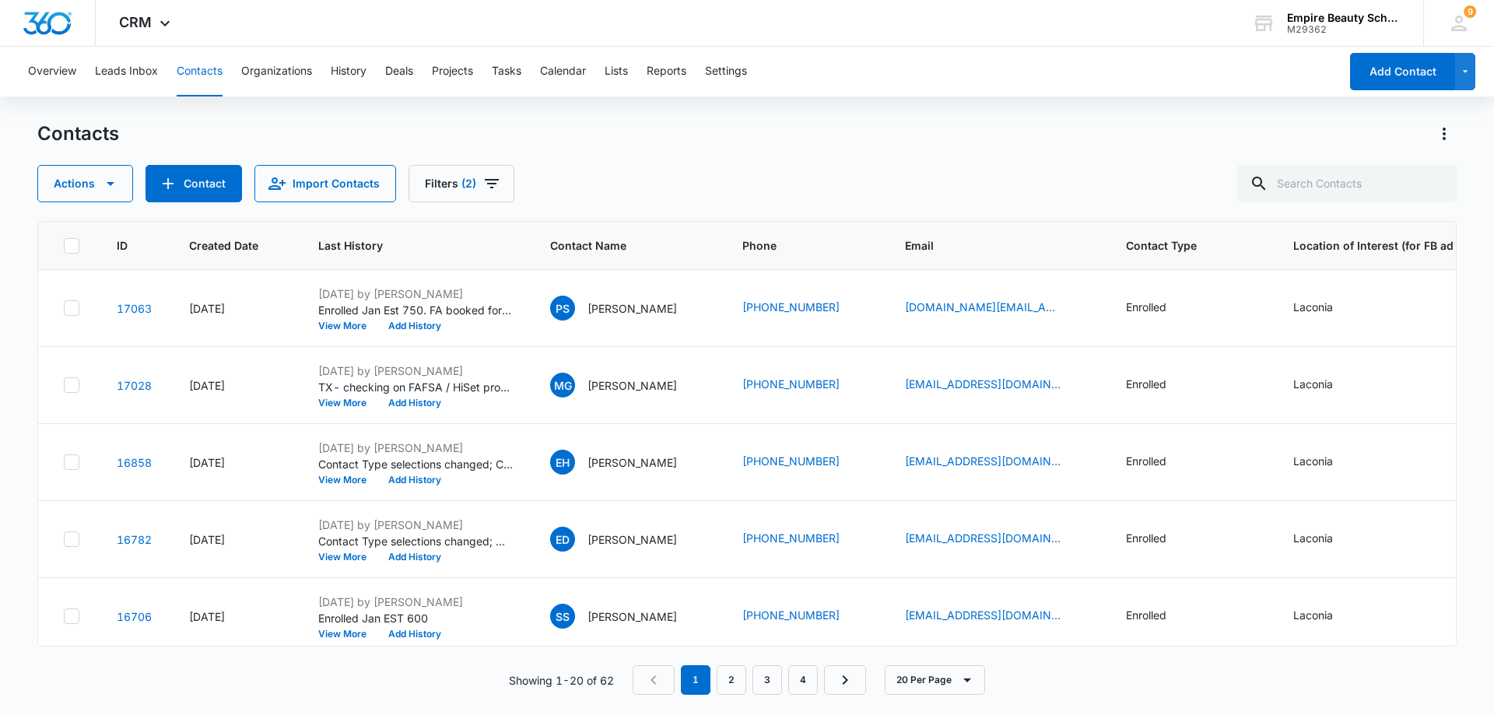
click at [635, 147] on div "Contacts Actions Contact Import Contacts Filters (2)" at bounding box center [747, 161] width 1420 height 81
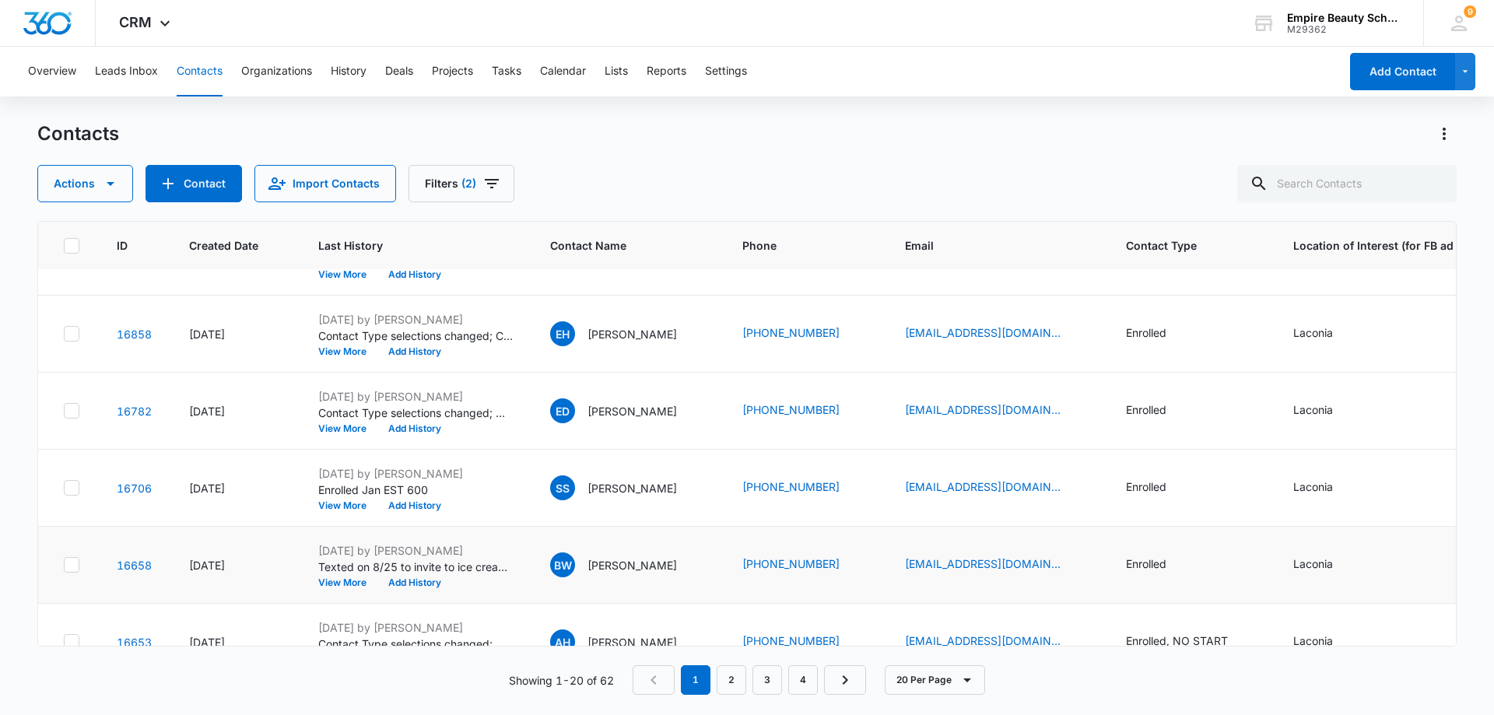
scroll to position [156, 0]
